Goal: Task Accomplishment & Management: Complete application form

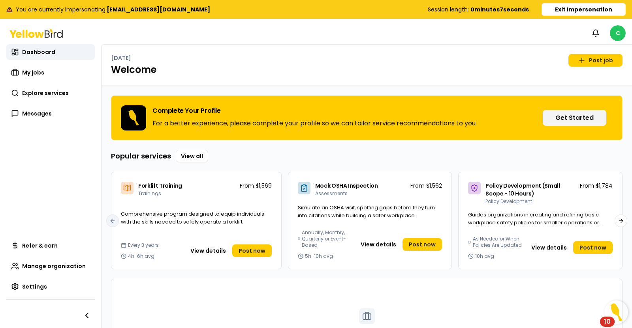
click at [580, 56] on link "Post job" at bounding box center [595, 60] width 54 height 13
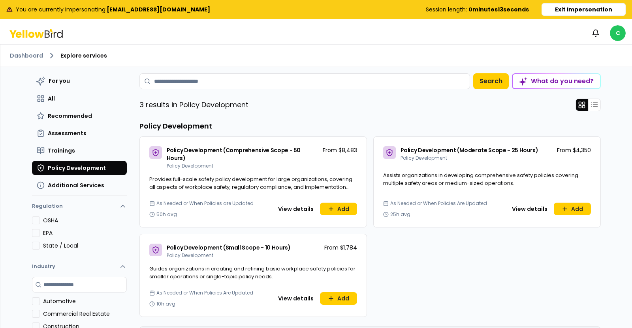
click at [86, 182] on span "Additional Services" at bounding box center [76, 186] width 56 height 8
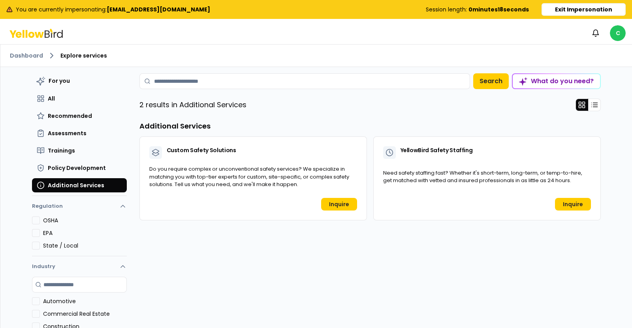
click at [332, 205] on link "Inquire" at bounding box center [339, 204] width 36 height 13
click at [555, 9] on button "Exit Impersonation" at bounding box center [583, 9] width 84 height 13
